Goal: Task Accomplishment & Management: Complete application form

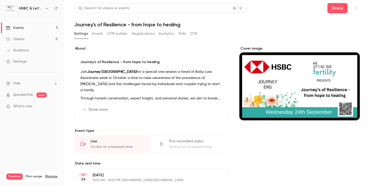
scroll to position [305, 0]
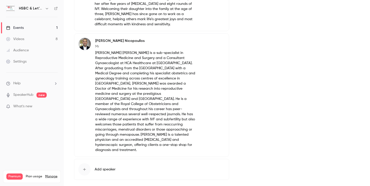
click at [19, 9] on h6 "HSBC & Let's All Talk Fertility" at bounding box center [31, 8] width 24 height 5
click at [54, 10] on icon at bounding box center [56, 9] width 4 height 4
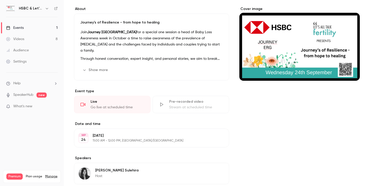
scroll to position [0, 0]
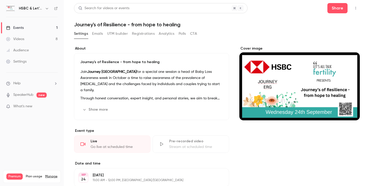
click at [47, 8] on icon "button" at bounding box center [47, 8] width 4 height 4
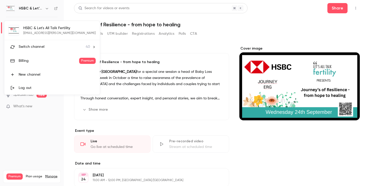
click at [37, 49] on li "Switch channel 40" at bounding box center [51, 47] width 95 height 14
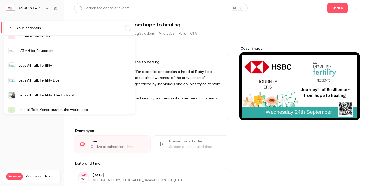
scroll to position [108, 0]
click at [33, 81] on div "Let's All Talk Fertility Live" at bounding box center [75, 79] width 112 height 5
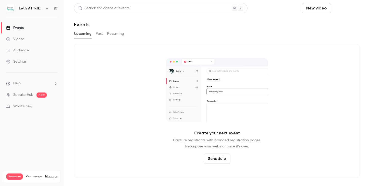
click at [343, 7] on button "Schedule" at bounding box center [346, 8] width 27 height 10
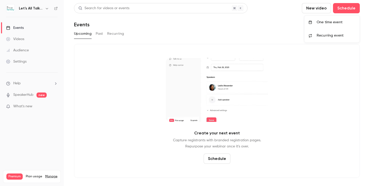
click at [330, 21] on div "One time event" at bounding box center [335, 22] width 39 height 5
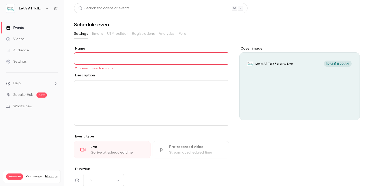
click at [33, 8] on h6 "Let's All Talk Fertility Live" at bounding box center [31, 8] width 24 height 5
click at [47, 8] on icon "button" at bounding box center [47, 8] width 4 height 4
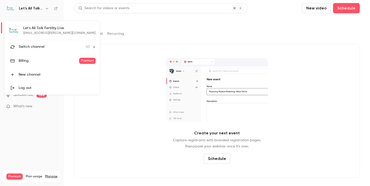
click at [97, 102] on div at bounding box center [185, 93] width 370 height 186
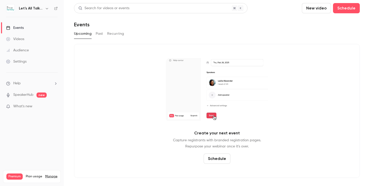
click at [48, 9] on icon "button" at bounding box center [47, 8] width 4 height 4
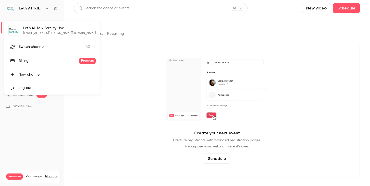
click at [37, 47] on span "Switch channel" at bounding box center [32, 46] width 26 height 5
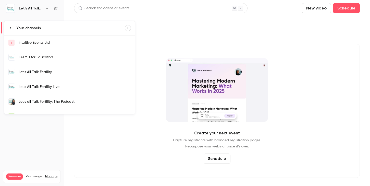
scroll to position [103, 0]
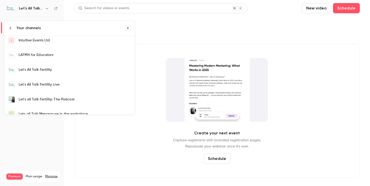
click at [52, 68] on div "Let's All Talk Fertility" at bounding box center [75, 69] width 112 height 5
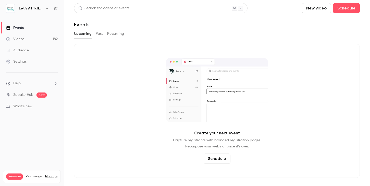
click at [100, 34] on button "Past" at bounding box center [99, 34] width 7 height 8
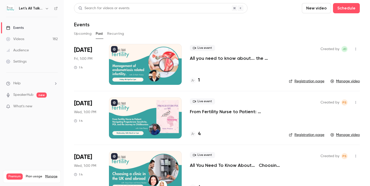
click at [46, 9] on icon "button" at bounding box center [47, 8] width 4 height 4
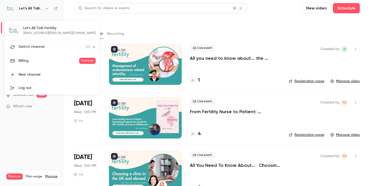
click at [36, 48] on span "Switch channel" at bounding box center [32, 46] width 26 height 5
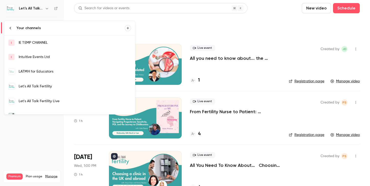
scroll to position [88, 0]
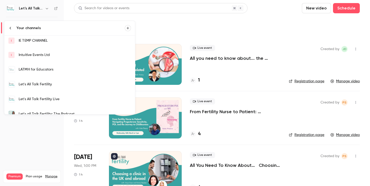
click at [159, 63] on div at bounding box center [185, 93] width 370 height 186
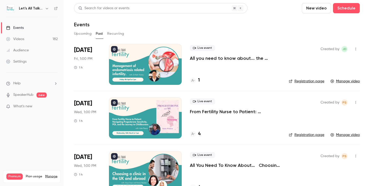
click at [213, 58] on p "All you need to know about... the management of [MEDICAL_DATA] related [MEDICAL…" at bounding box center [235, 58] width 91 height 6
click at [48, 8] on icon "button" at bounding box center [47, 8] width 4 height 4
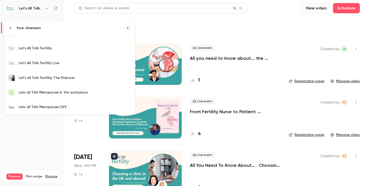
scroll to position [127, 0]
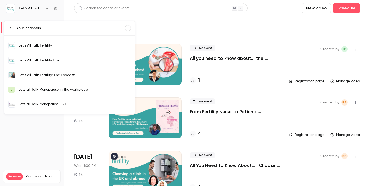
click at [35, 62] on div "Let's All Talk Fertility Live" at bounding box center [75, 60] width 112 height 5
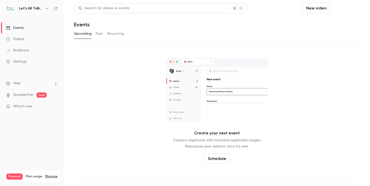
click at [338, 8] on button "Schedule" at bounding box center [346, 8] width 27 height 10
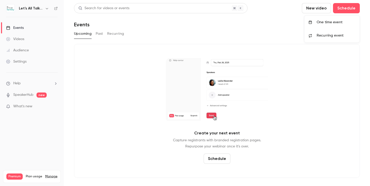
click at [329, 24] on div "One time event" at bounding box center [335, 22] width 39 height 5
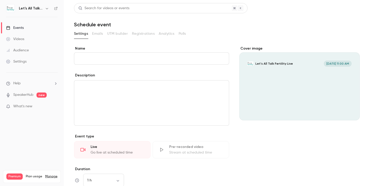
click at [195, 59] on input "Name" at bounding box center [151, 58] width 155 height 12
click at [198, 96] on div "editor" at bounding box center [151, 102] width 155 height 45
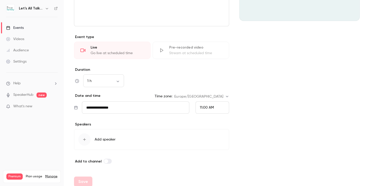
scroll to position [101, 0]
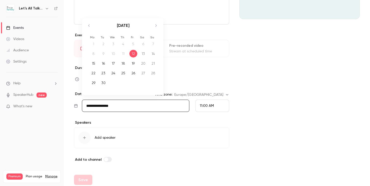
click at [115, 108] on input "**********" at bounding box center [135, 105] width 107 height 12
click at [95, 85] on div "29" at bounding box center [94, 83] width 8 height 8
type input "**********"
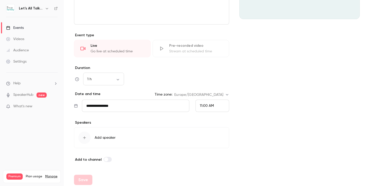
click at [200, 107] on span "11:00 AM" at bounding box center [207, 106] width 14 height 4
click at [201, 60] on div "1:00 PM" at bounding box center [212, 58] width 25 height 5
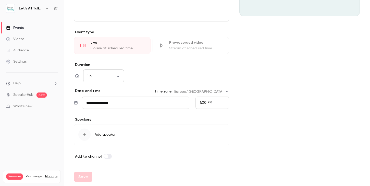
scroll to position [103, 0]
click at [117, 72] on div "1 h ** ​" at bounding box center [103, 77] width 41 height 12
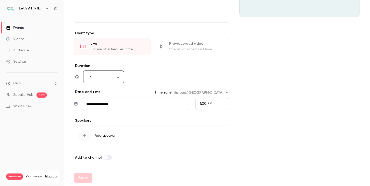
click at [118, 76] on body "**********" at bounding box center [185, 93] width 370 height 186
click at [103, 114] on li "45 min" at bounding box center [103, 117] width 41 height 13
type input "**"
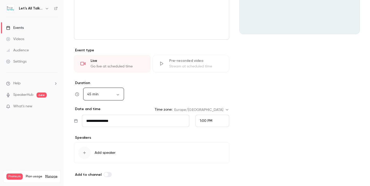
scroll to position [104, 0]
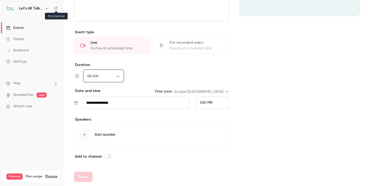
click at [54, 9] on icon at bounding box center [56, 9] width 4 height 4
click at [55, 10] on icon at bounding box center [55, 8] width 3 height 3
click at [47, 10] on icon "button" at bounding box center [47, 8] width 4 height 4
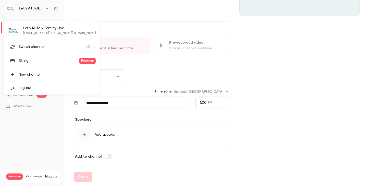
click at [37, 52] on li "Switch channel 40" at bounding box center [51, 47] width 95 height 14
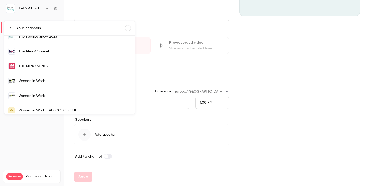
scroll to position [474, 0]
click at [48, 86] on link "Women in Work" at bounding box center [69, 80] width 131 height 15
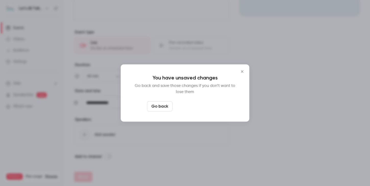
click at [185, 106] on button "Leave page anyway" at bounding box center [198, 106] width 48 height 10
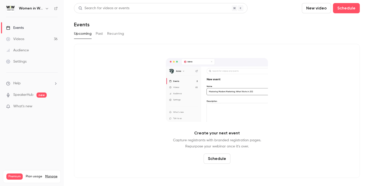
click at [25, 38] on link "Videos 36" at bounding box center [32, 38] width 64 height 11
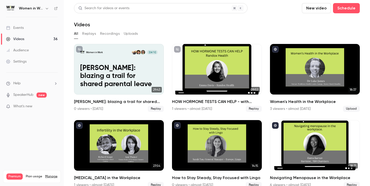
click at [46, 10] on icon "button" at bounding box center [47, 8] width 4 height 4
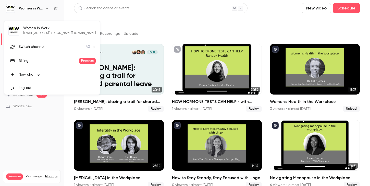
click at [35, 47] on span "Switch channel" at bounding box center [32, 46] width 26 height 5
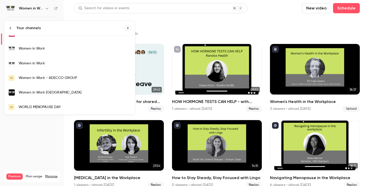
scroll to position [503, 0]
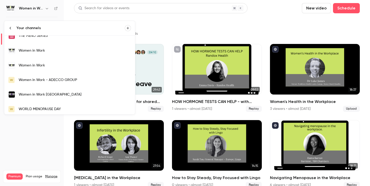
click at [28, 64] on div "Women in Work" at bounding box center [75, 65] width 112 height 5
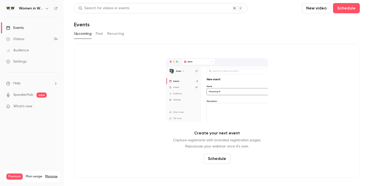
click at [48, 9] on icon "button" at bounding box center [47, 8] width 4 height 4
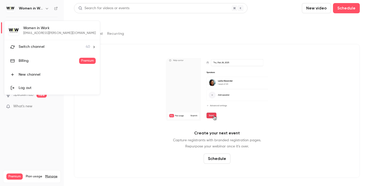
click at [32, 45] on span "Switch channel" at bounding box center [32, 46] width 26 height 5
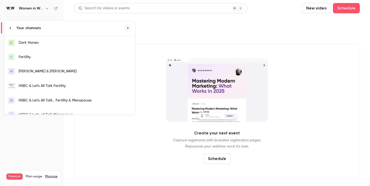
click at [123, 38] on div at bounding box center [185, 93] width 370 height 186
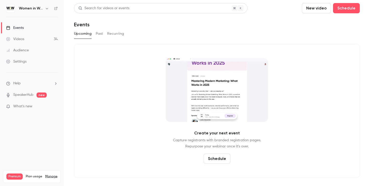
click at [15, 10] on div at bounding box center [10, 8] width 9 height 9
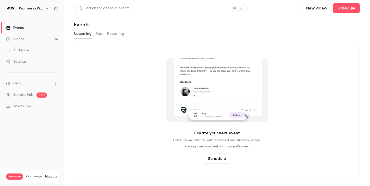
click at [47, 9] on icon "button" at bounding box center [47, 8] width 4 height 4
